Goal: Task Accomplishment & Management: Use online tool/utility

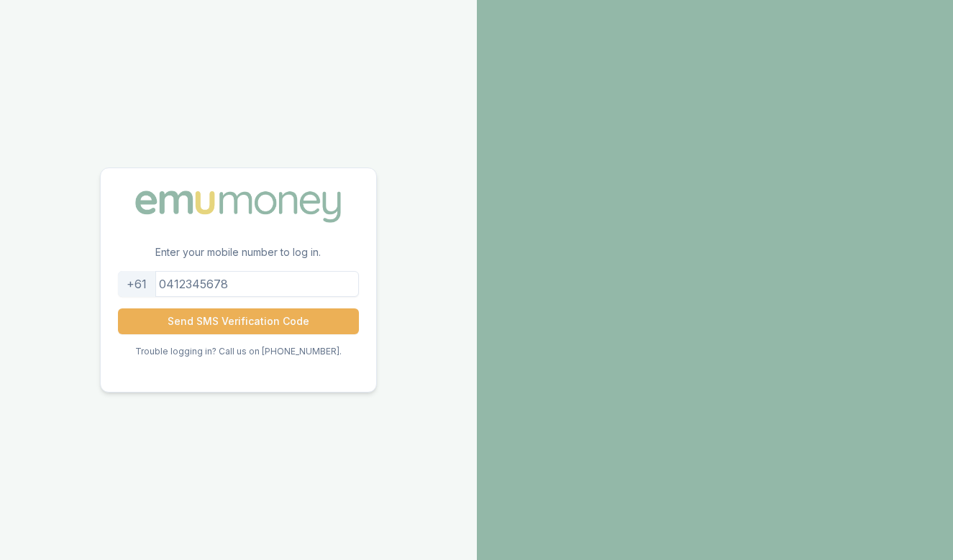
drag, startPoint x: 276, startPoint y: 284, endPoint x: 132, endPoint y: 294, distance: 144.2
click at [130, 294] on div "+61" at bounding box center [238, 284] width 241 height 26
type input "0400656900"
click at [238, 321] on button "Send SMS Verification Code" at bounding box center [238, 322] width 241 height 26
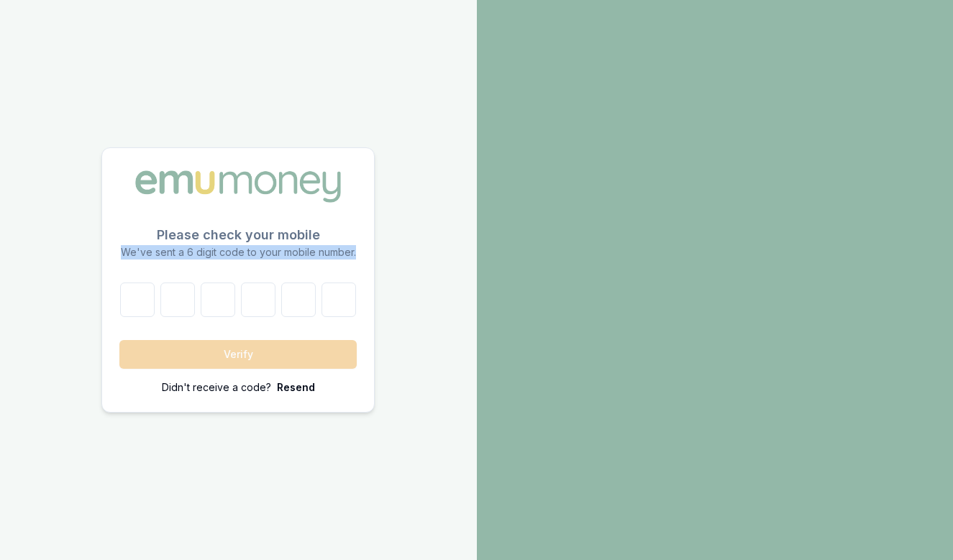
drag, startPoint x: 122, startPoint y: 251, endPoint x: 355, endPoint y: 253, distance: 233.1
click at [355, 253] on p "We've sent a 6 digit code to your mobile number." at bounding box center [237, 252] width 237 height 14
drag, startPoint x: 355, startPoint y: 253, endPoint x: 124, endPoint y: 252, distance: 231.7
click at [124, 252] on p "We've sent a 6 digit code to your mobile number." at bounding box center [237, 252] width 237 height 14
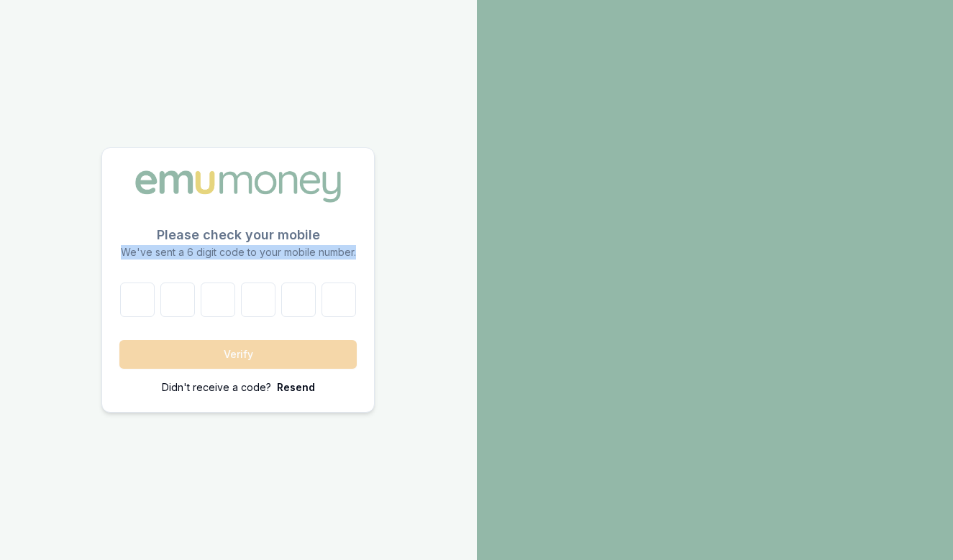
click at [124, 252] on p "We've sent a 6 digit code to your mobile number." at bounding box center [237, 252] width 237 height 14
drag, startPoint x: 124, startPoint y: 252, endPoint x: 364, endPoint y: 259, distance: 240.4
click at [364, 259] on p "Please check your mobile We've sent a 6 digit code to your mobile number." at bounding box center [238, 254] width 272 height 58
drag, startPoint x: 355, startPoint y: 256, endPoint x: 123, endPoint y: 255, distance: 231.7
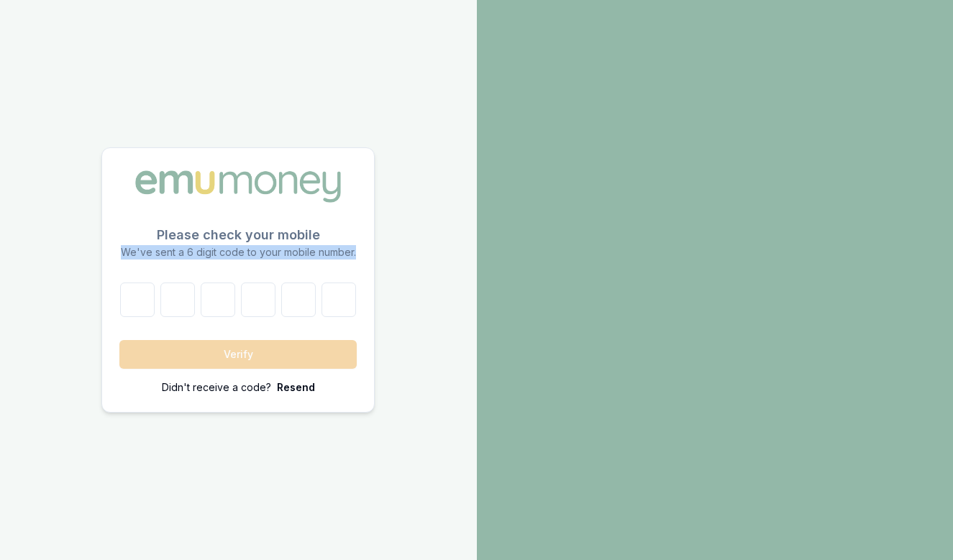
click at [123, 255] on p "We've sent a 6 digit code to your mobile number." at bounding box center [237, 252] width 237 height 14
click at [140, 306] on input "number" at bounding box center [137, 300] width 35 height 35
type input "6"
type input "5"
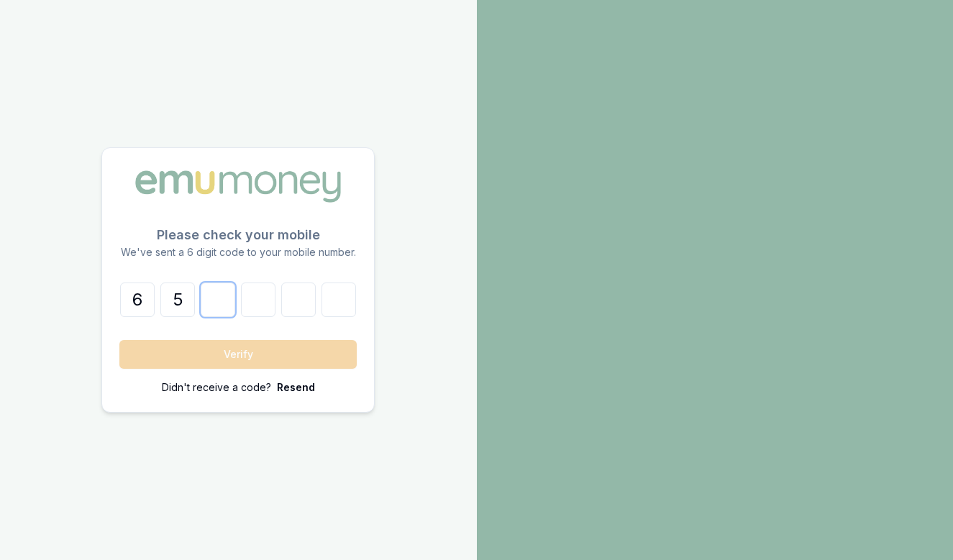
type input "8"
type input "2"
type input "0"
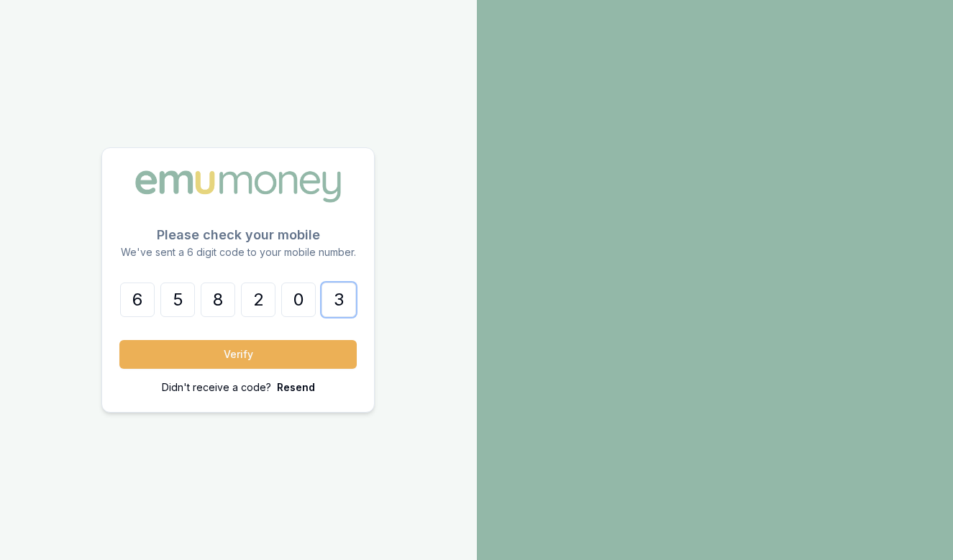
type input "3"
click at [238, 354] on button "Verify" at bounding box center [237, 354] width 237 height 29
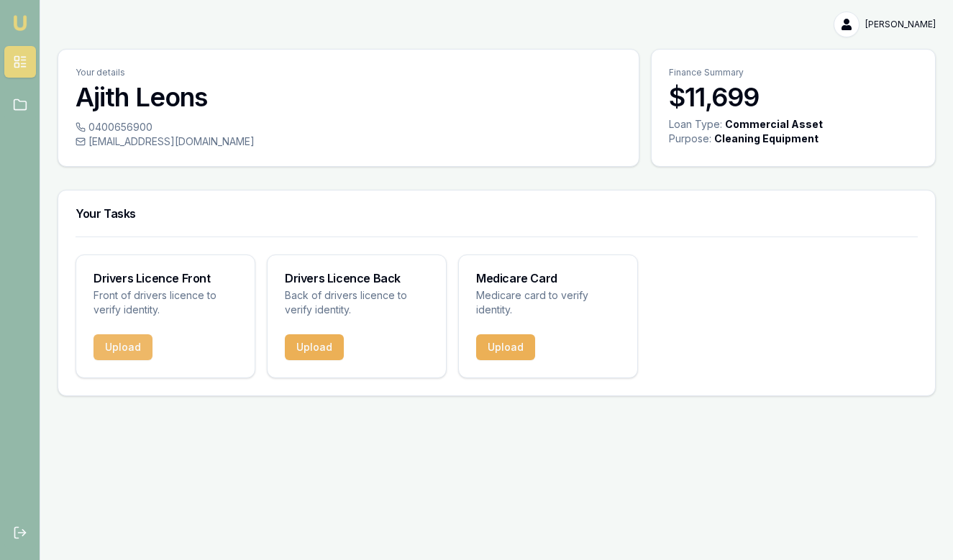
click at [137, 355] on button "Upload" at bounding box center [123, 348] width 59 height 26
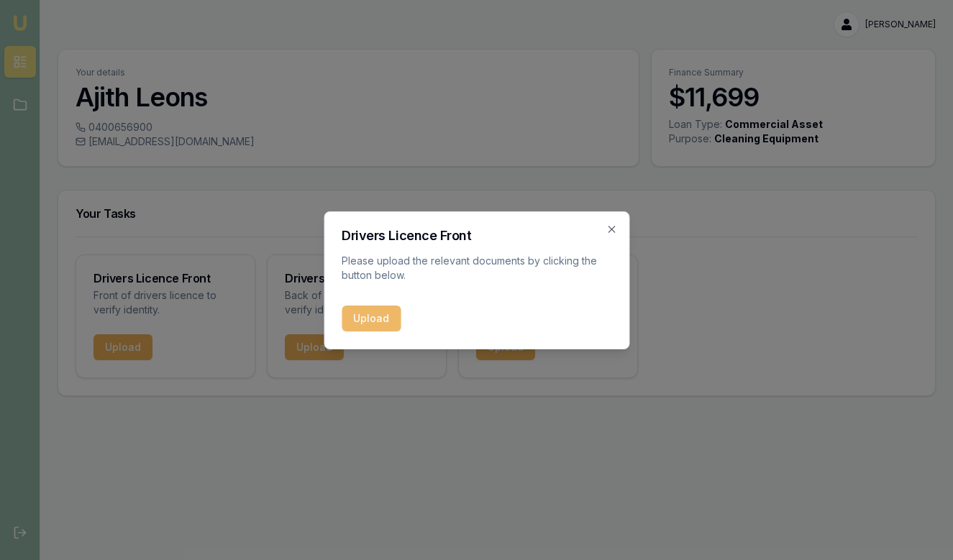
click at [357, 317] on button "Upload" at bounding box center [371, 319] width 59 height 26
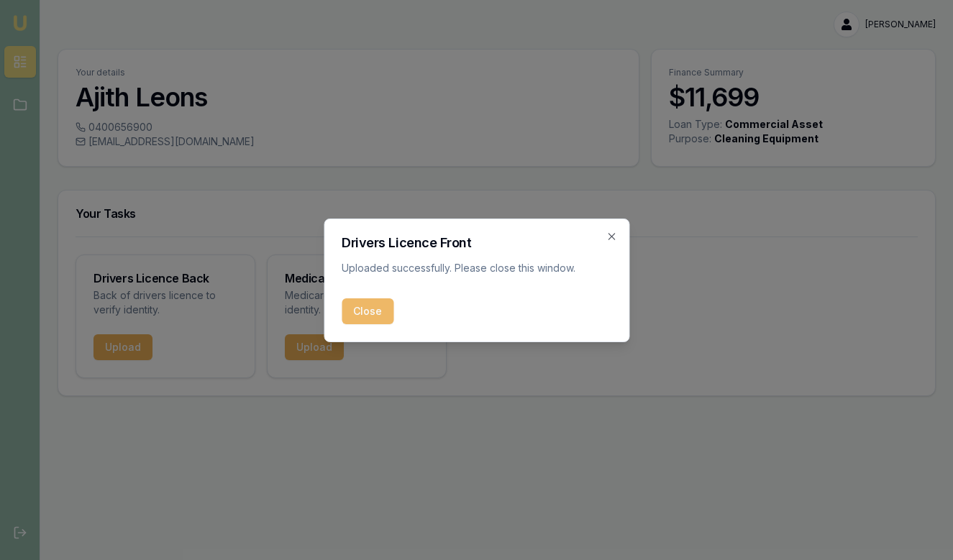
click at [383, 308] on button "Close" at bounding box center [368, 312] width 52 height 26
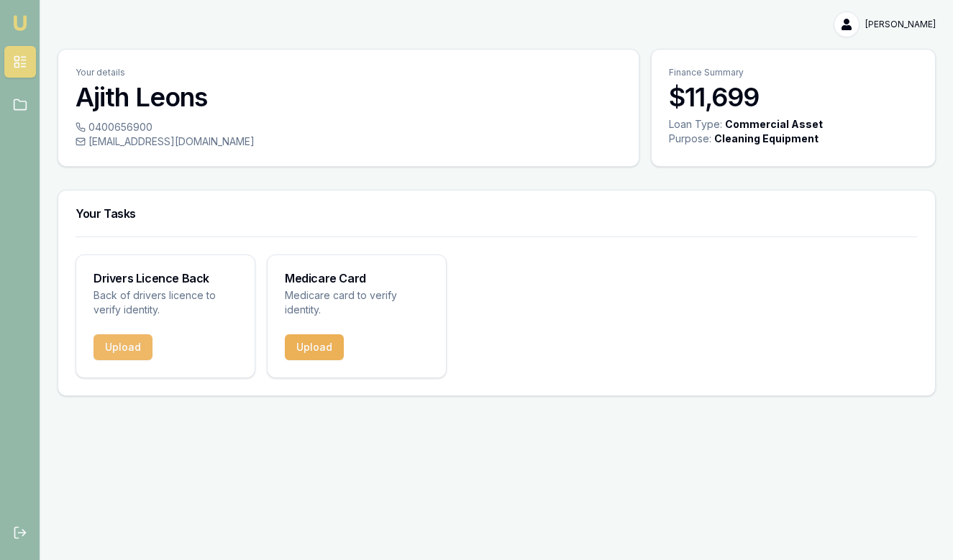
click at [145, 343] on button "Upload" at bounding box center [123, 348] width 59 height 26
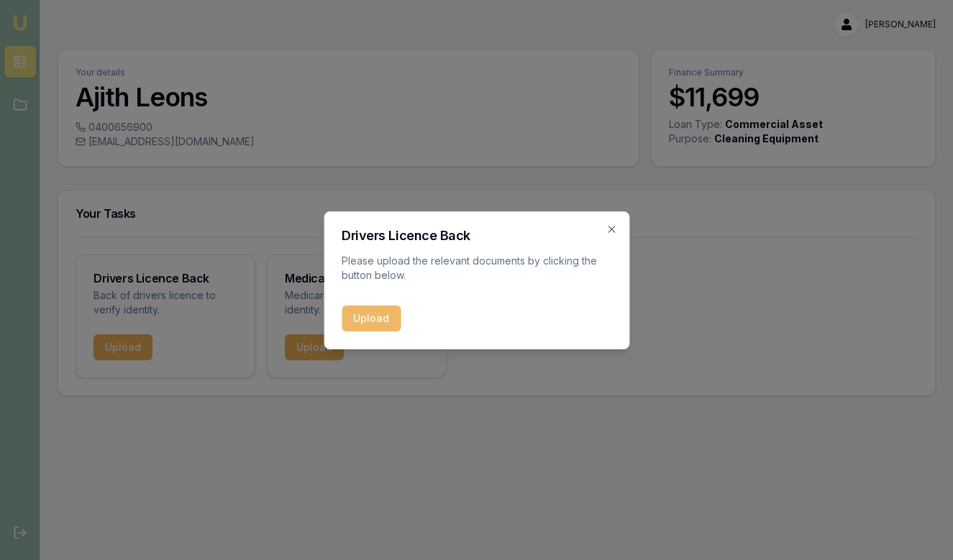
click at [348, 324] on button "Upload" at bounding box center [371, 319] width 59 height 26
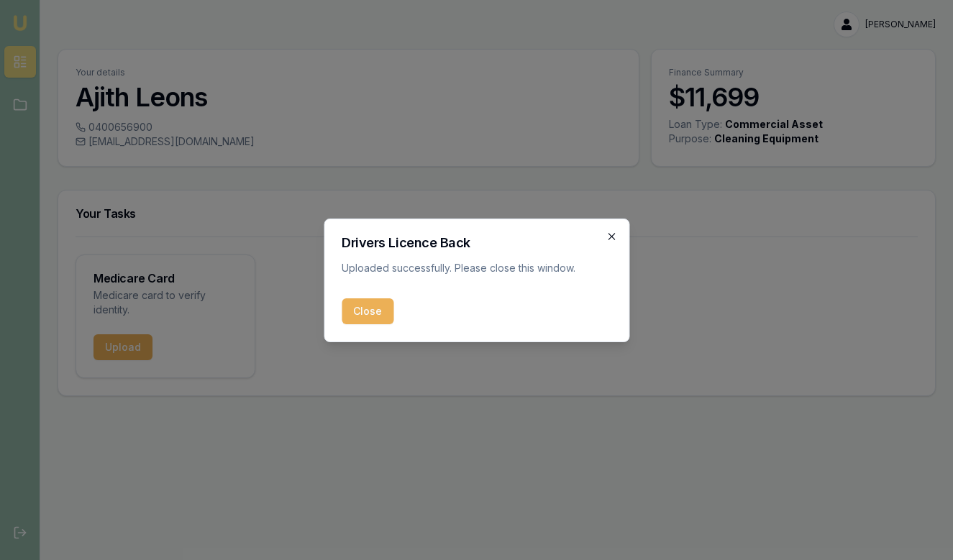
click at [609, 232] on icon "button" at bounding box center [612, 237] width 12 height 12
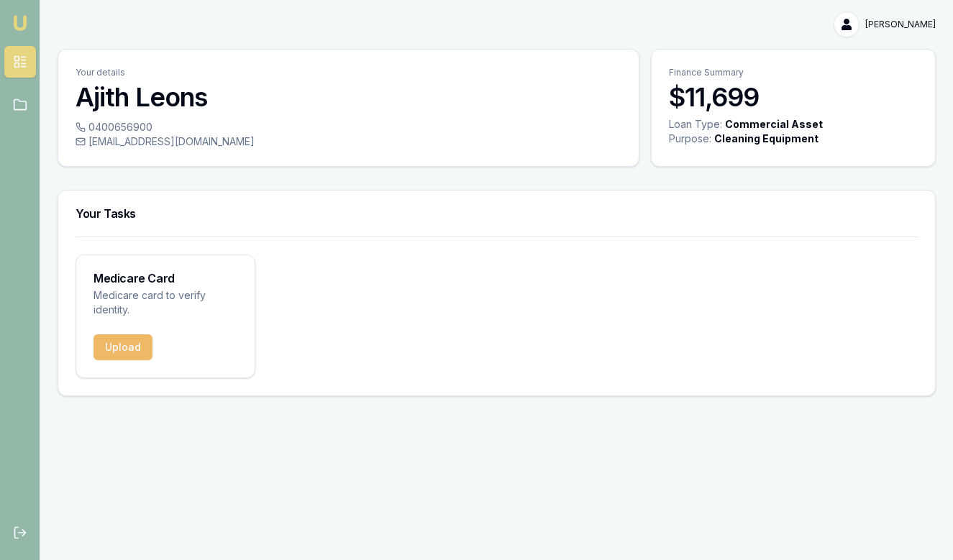
click at [130, 350] on button "Upload" at bounding box center [123, 348] width 59 height 26
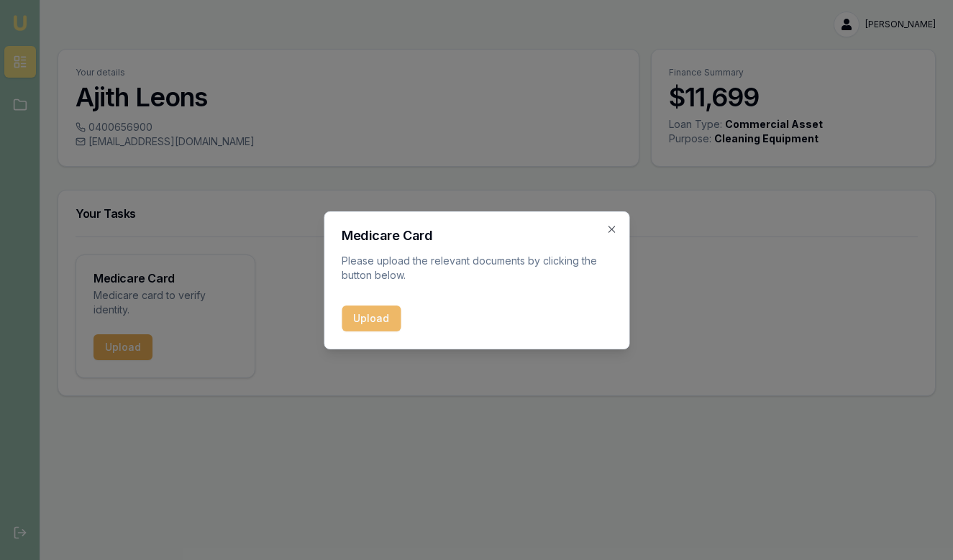
click at [369, 313] on button "Upload" at bounding box center [371, 319] width 59 height 26
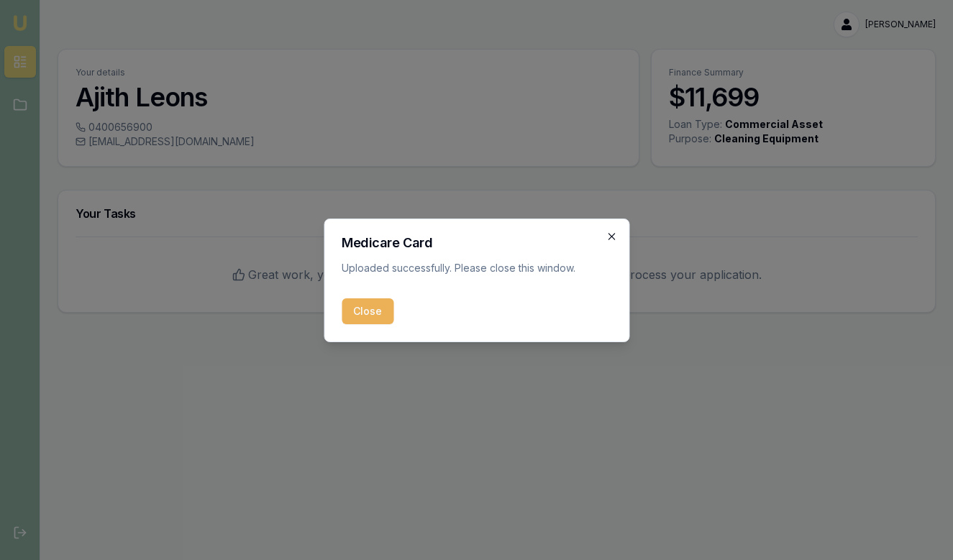
click at [612, 234] on icon "button" at bounding box center [612, 237] width 12 height 12
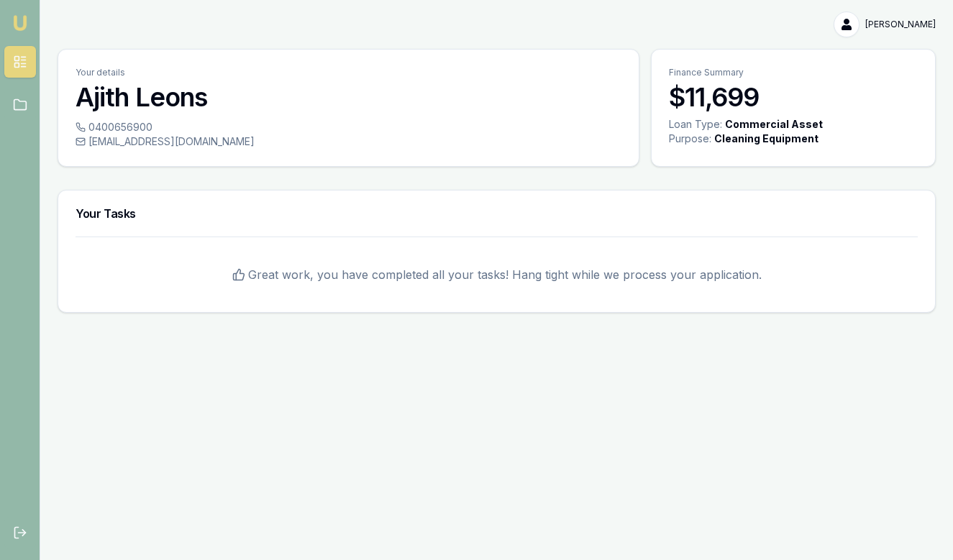
click at [145, 94] on h3 "[PERSON_NAME]" at bounding box center [349, 97] width 546 height 29
